Goal: Communication & Community: Answer question/provide support

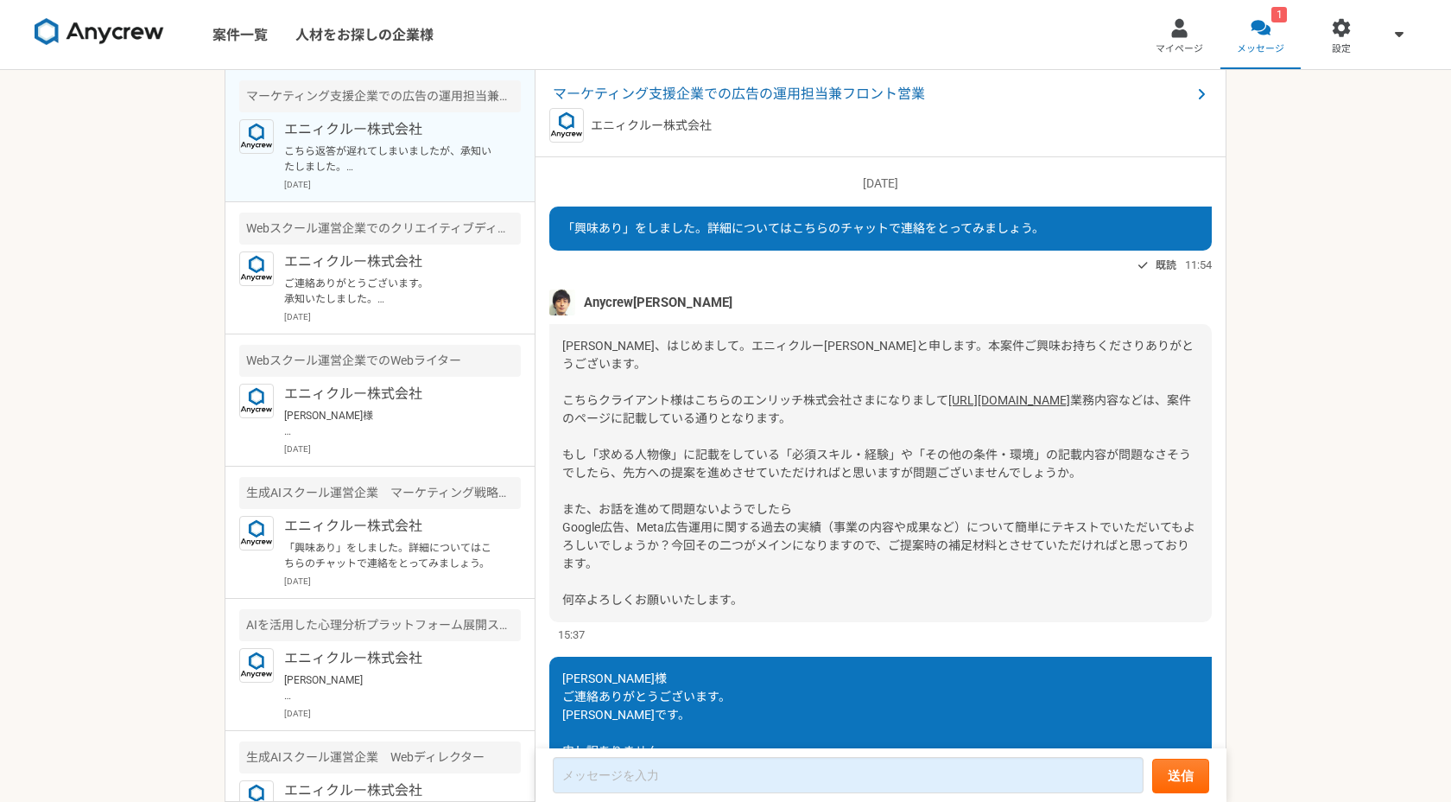
scroll to position [444, 0]
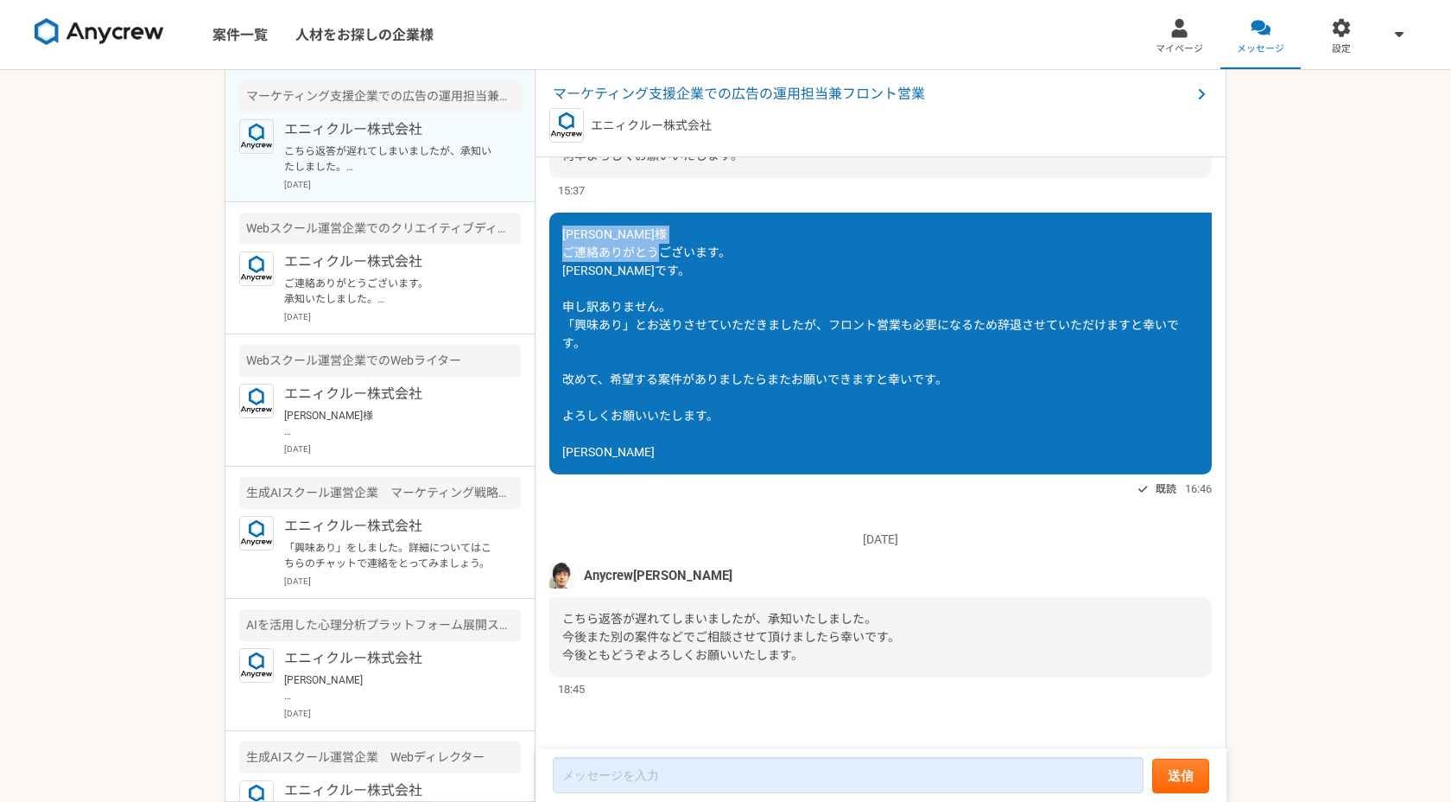
drag, startPoint x: 566, startPoint y: 235, endPoint x: 624, endPoint y: 269, distance: 68.1
click at [624, 269] on div "[PERSON_NAME]様 ご連絡ありがとうございます。 [PERSON_NAME]です。 申し訳ありません。 「興味あり」とお送りさせていただきましたが、…" at bounding box center [880, 343] width 662 height 262
copy span "[PERSON_NAME]様 ご連絡ありがとうございます。 [PERSON_NAME]です。"
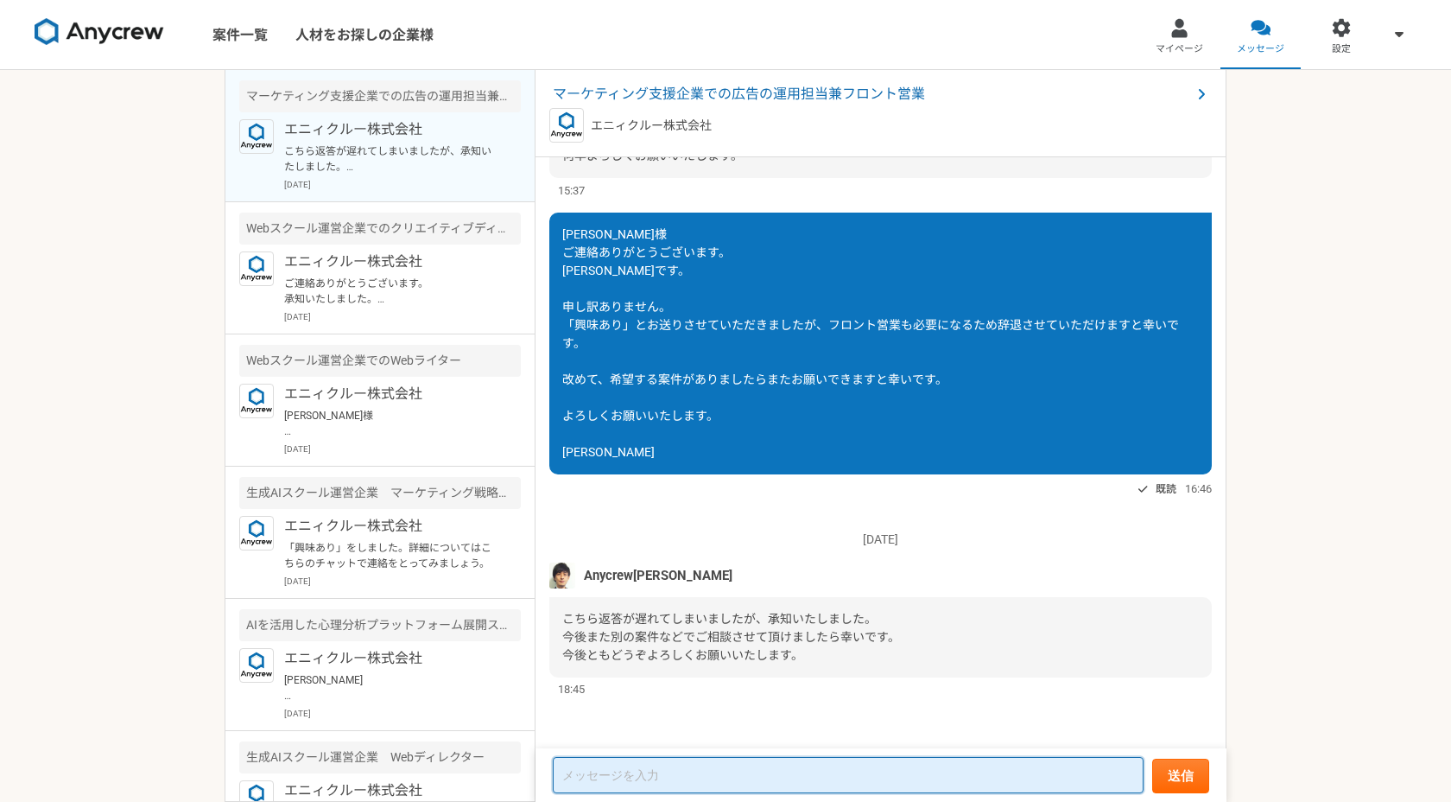
click at [633, 768] on textarea at bounding box center [848, 775] width 591 height 36
paste textarea "[PERSON_NAME]様 ご連絡ありがとうございます。 [PERSON_NAME]です。"
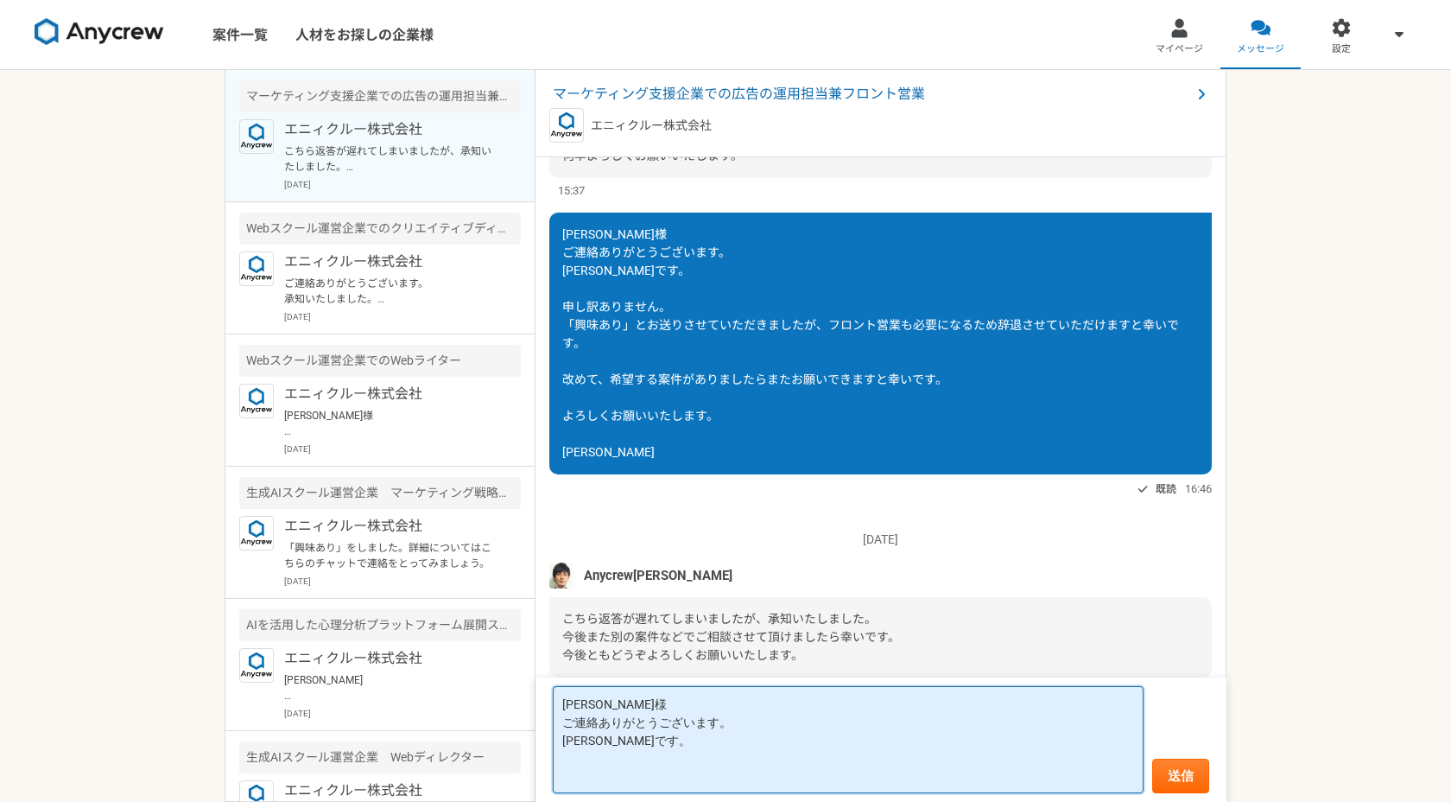
click at [599, 722] on textarea "[PERSON_NAME]様 ご連絡ありがとうございます。 [PERSON_NAME]です。" at bounding box center [848, 739] width 591 height 107
drag, startPoint x: 615, startPoint y: 746, endPoint x: 542, endPoint y: 746, distance: 72.6
click at [549, 746] on form "[PERSON_NAME]様 ご連絡くださり、ありがとうございます。 [PERSON_NAME]です。 送信" at bounding box center [881, 739] width 691 height 124
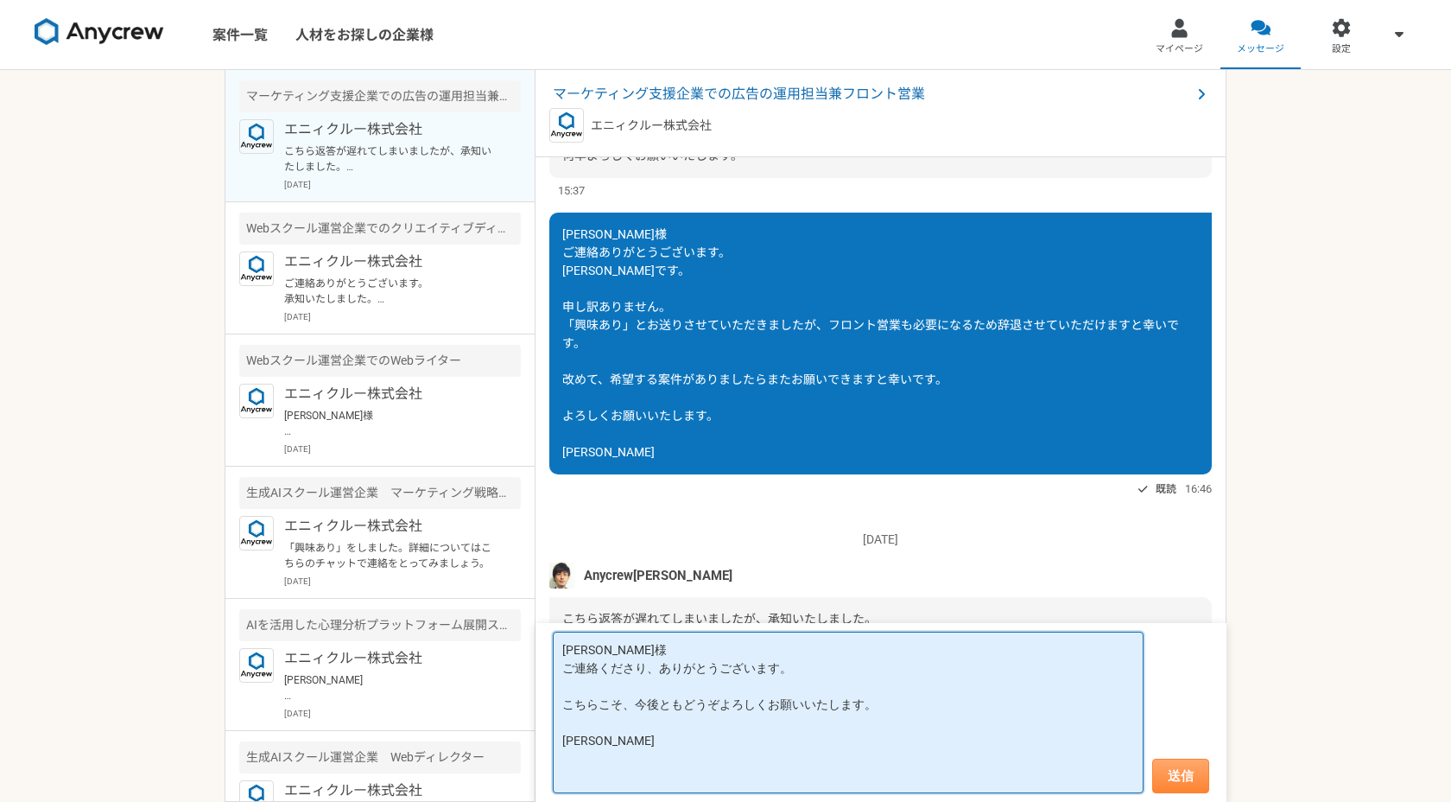
type textarea "[PERSON_NAME]様 ご連絡くださり、ありがとうございます。 こちらこそ、今後ともどうぞよろしくお願いいたします。 [PERSON_NAME]"
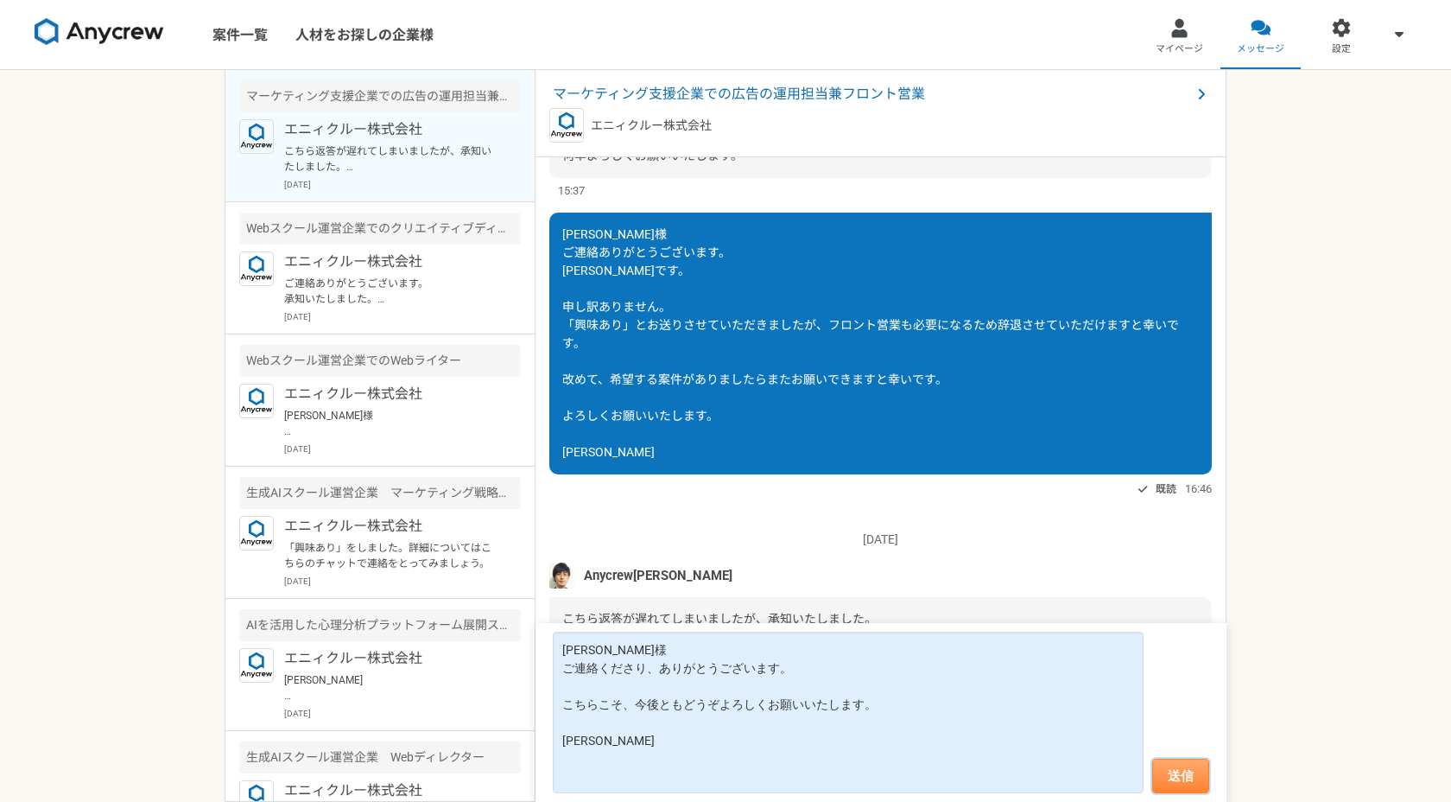
click at [1188, 776] on button "送信" at bounding box center [1180, 775] width 57 height 35
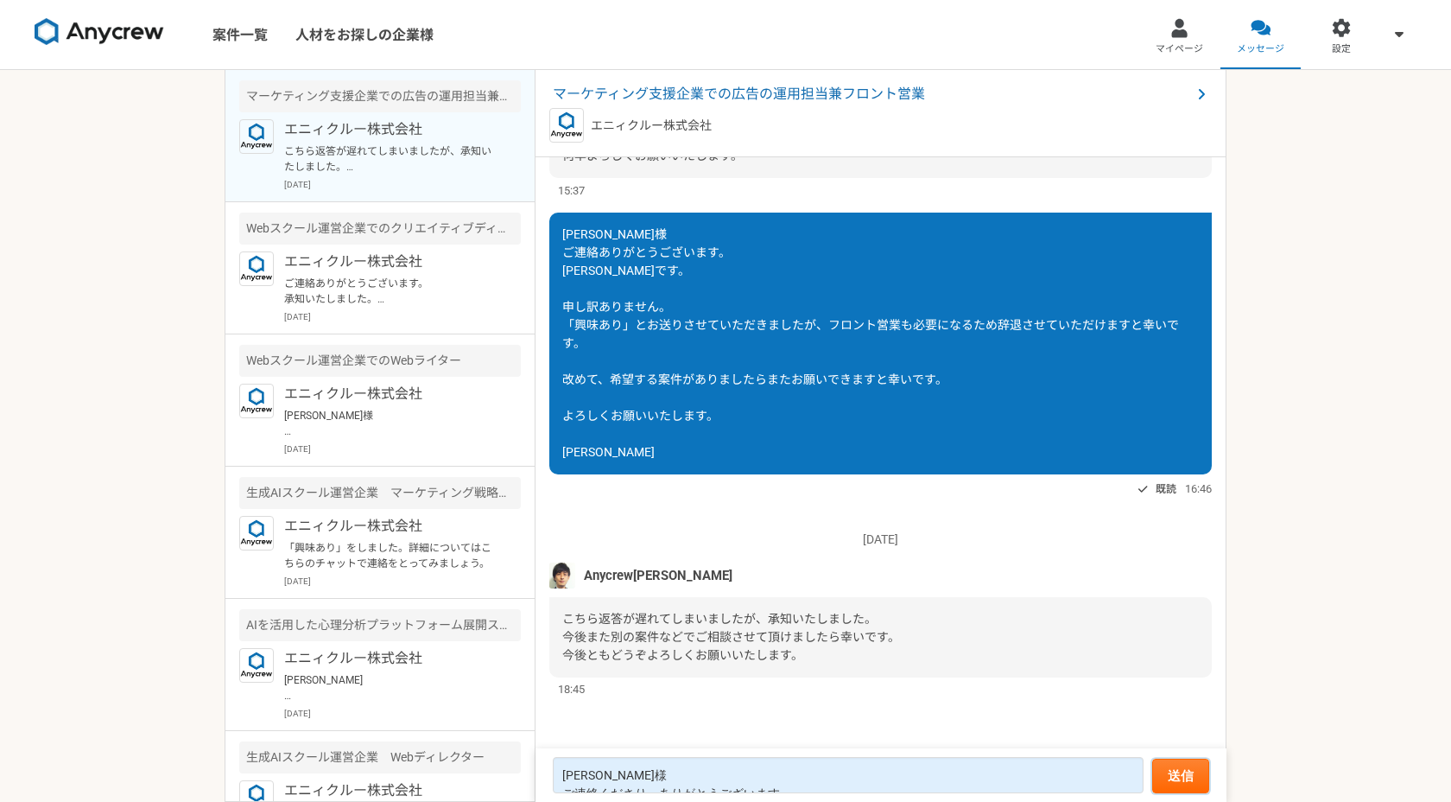
scroll to position [631, 0]
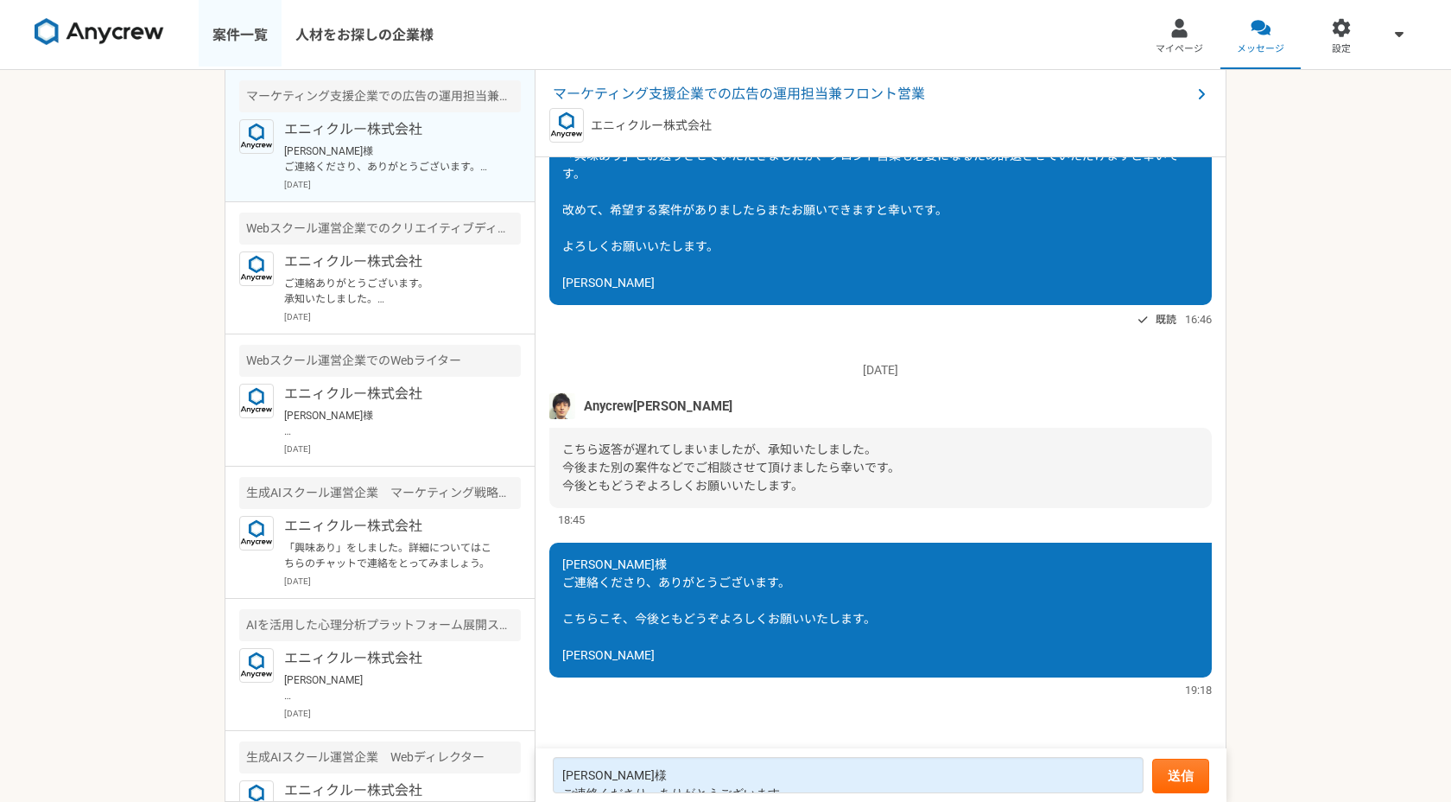
click at [248, 46] on link "案件一覧" at bounding box center [240, 34] width 83 height 69
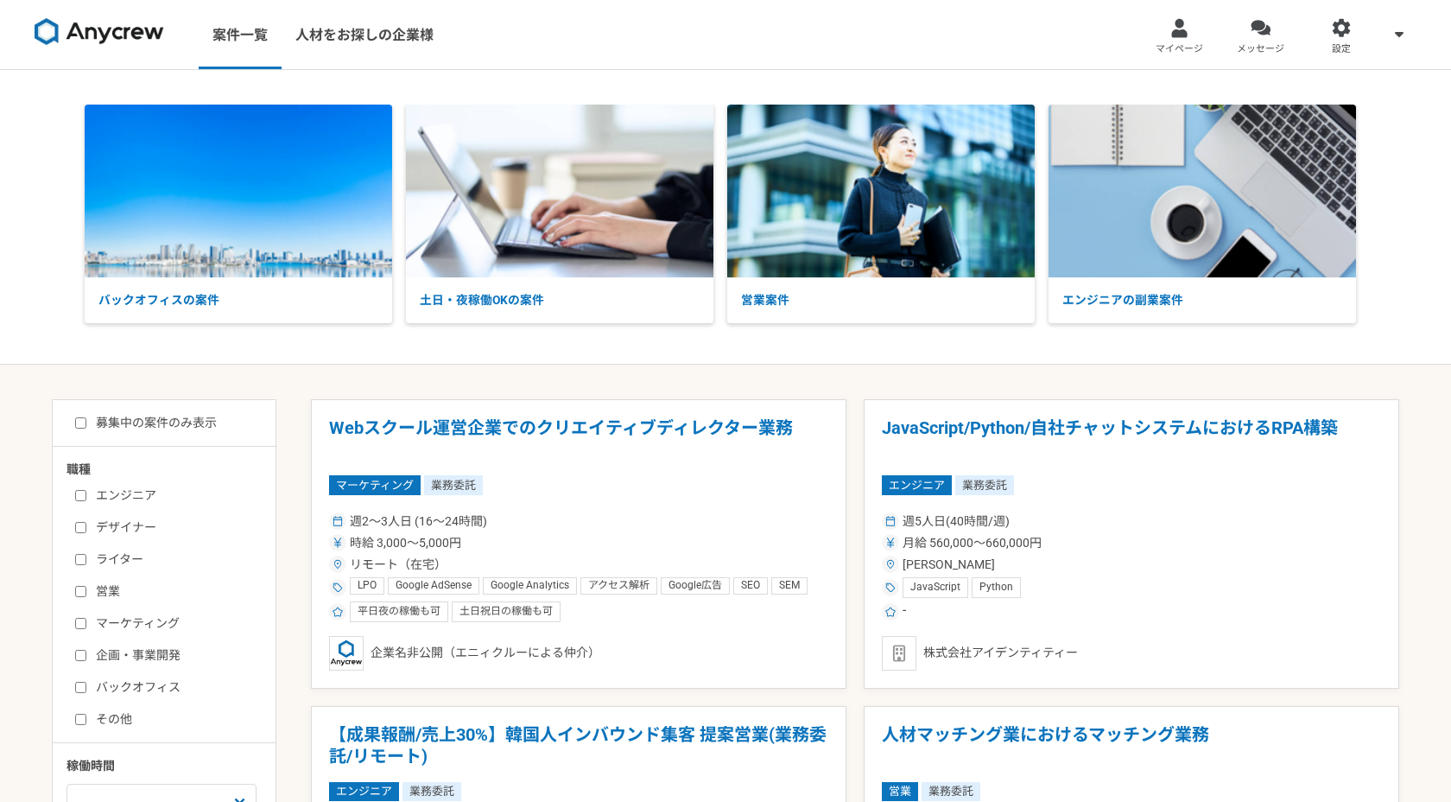
click at [84, 419] on input "募集中の案件のみ表示" at bounding box center [80, 422] width 11 height 11
checkbox input "true"
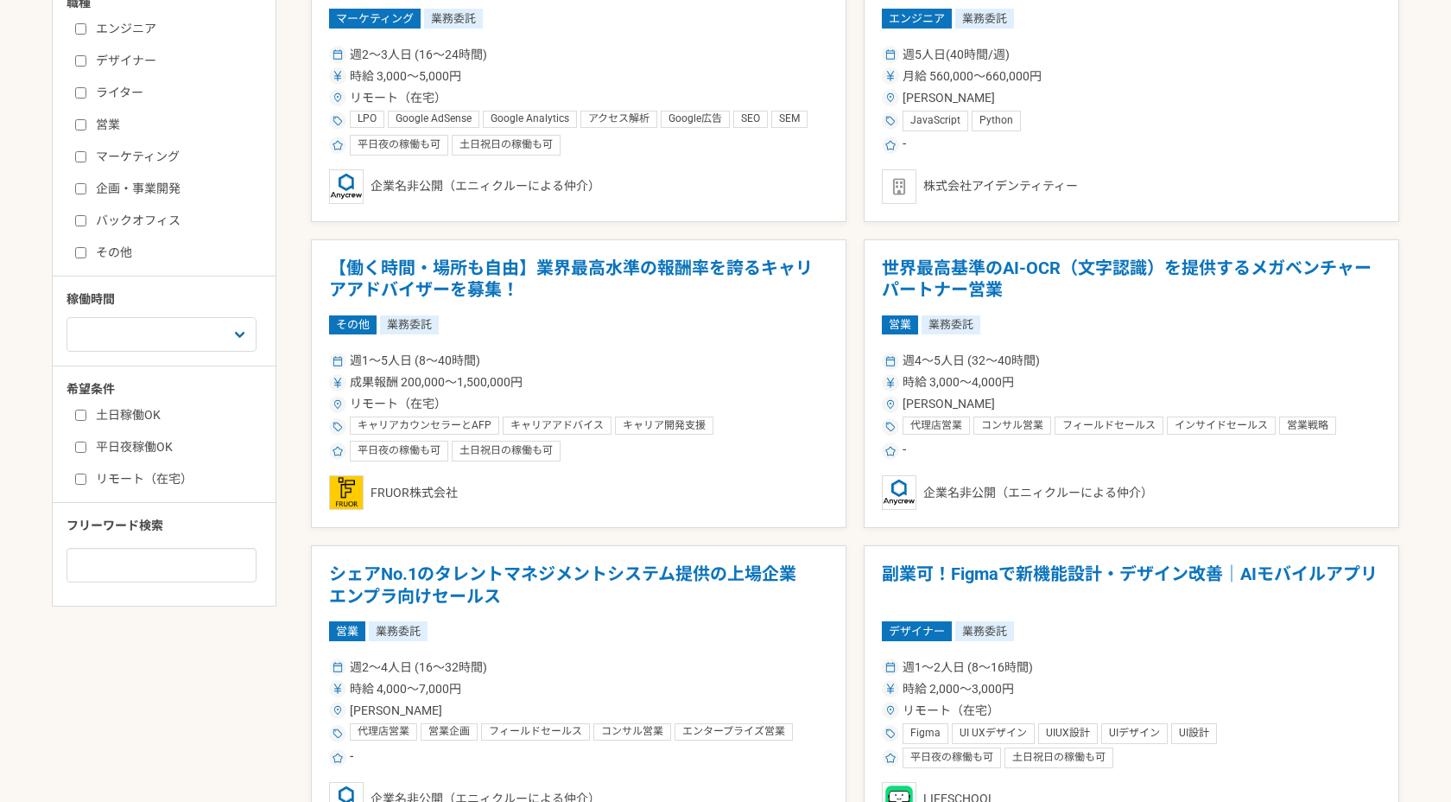
scroll to position [463, 0]
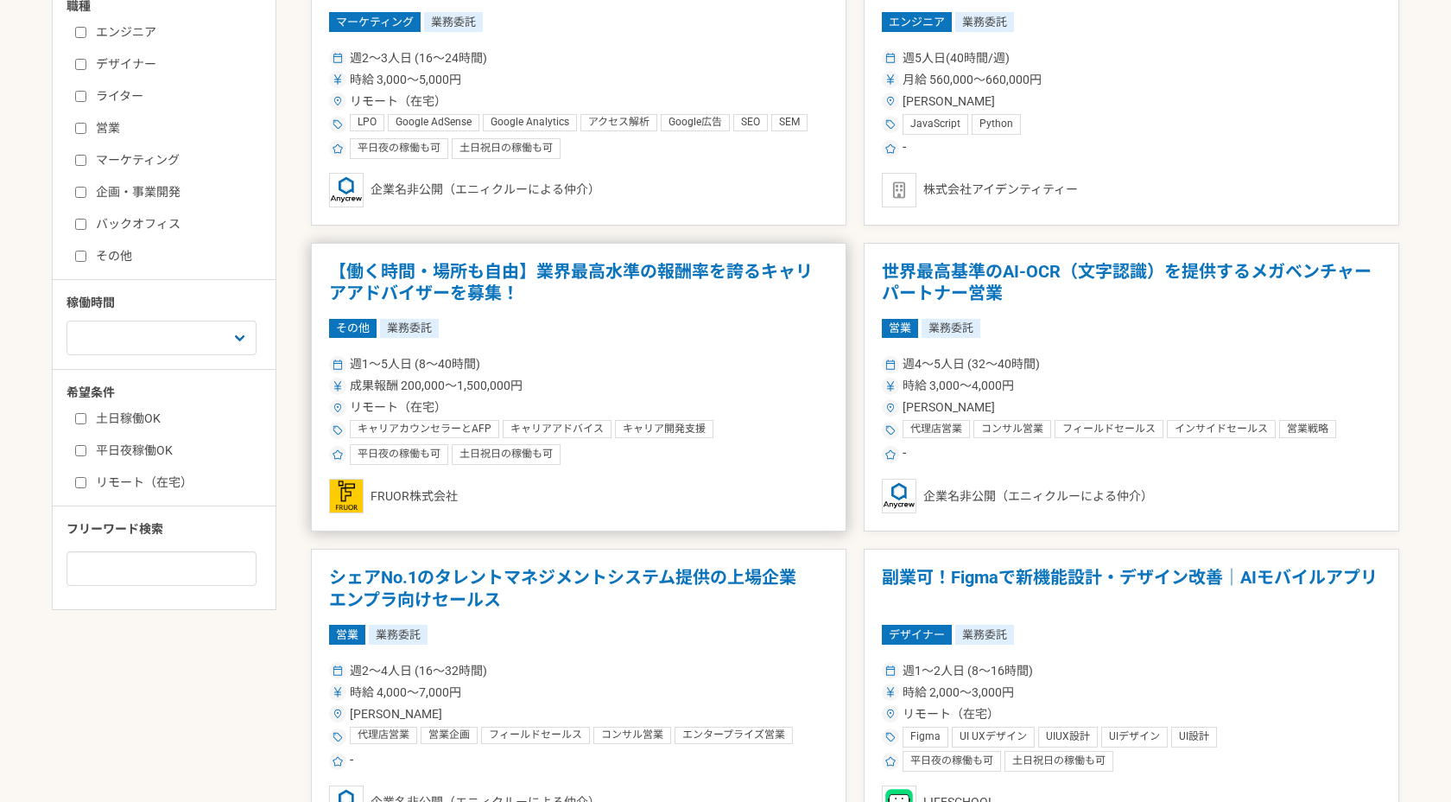
click at [387, 265] on h1 "【働く時間・場所も自由】業界最高水準の報酬率を誇るキャリアアドバイザーを募集！" at bounding box center [578, 283] width 499 height 44
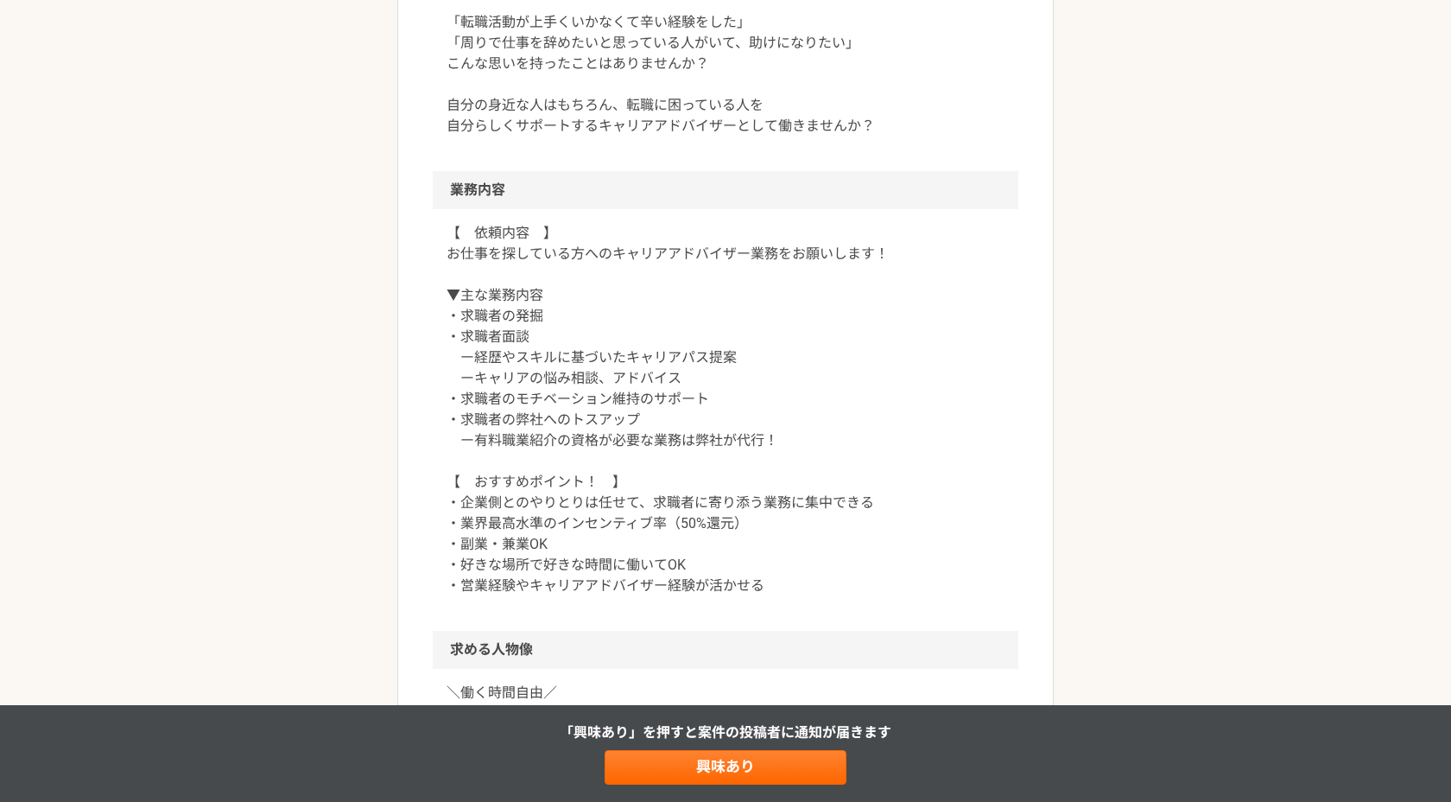
scroll to position [584, 0]
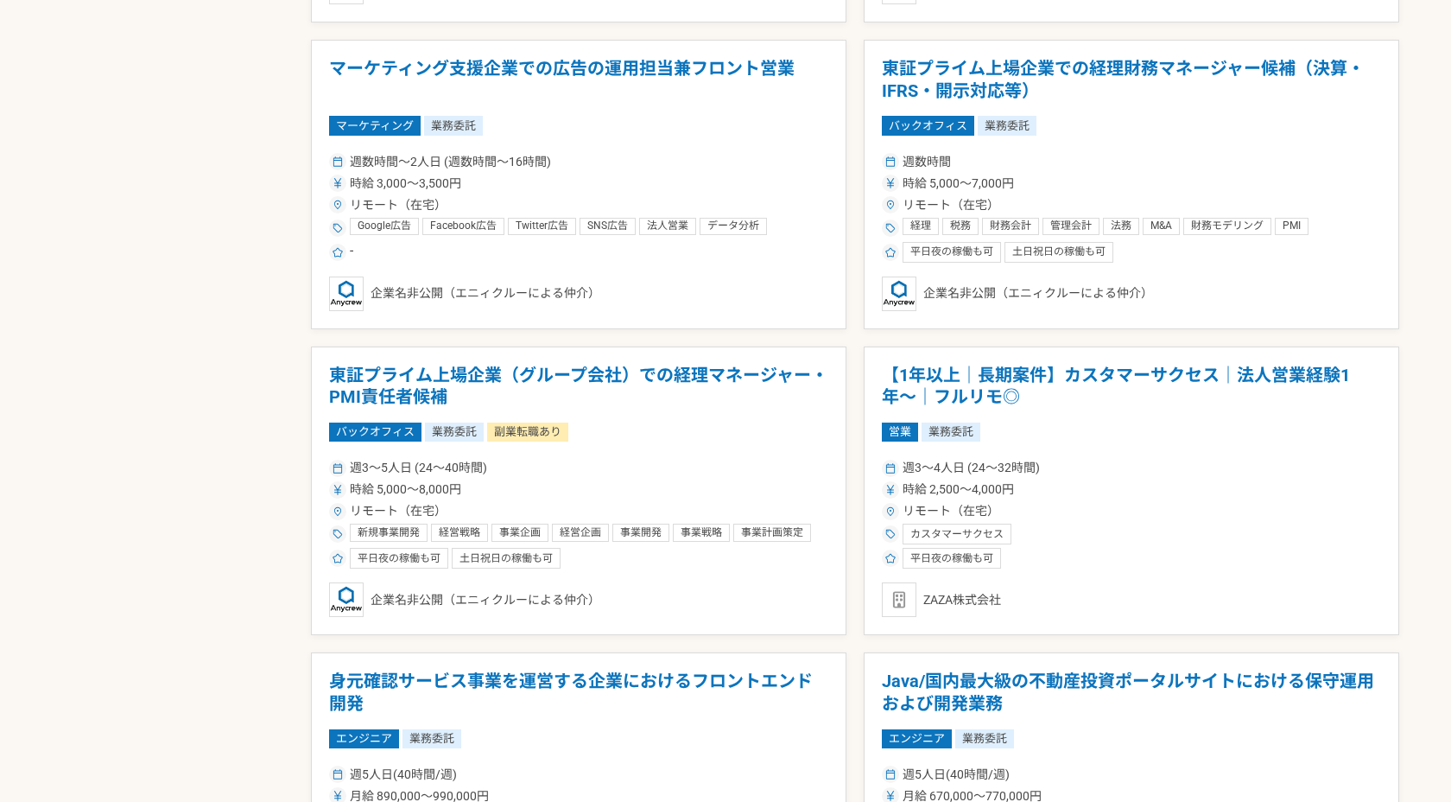
scroll to position [2513, 0]
